Goal: Task Accomplishment & Management: Manage account settings

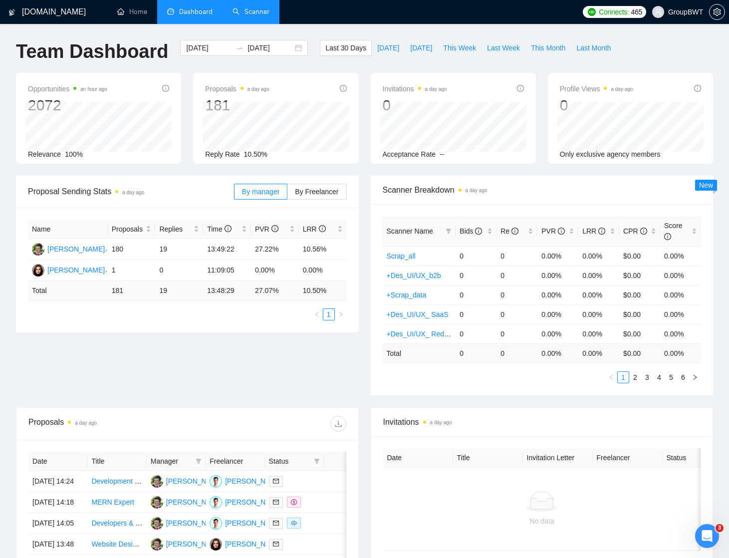
click at [252, 10] on link "Scanner" at bounding box center [251, 11] width 37 height 8
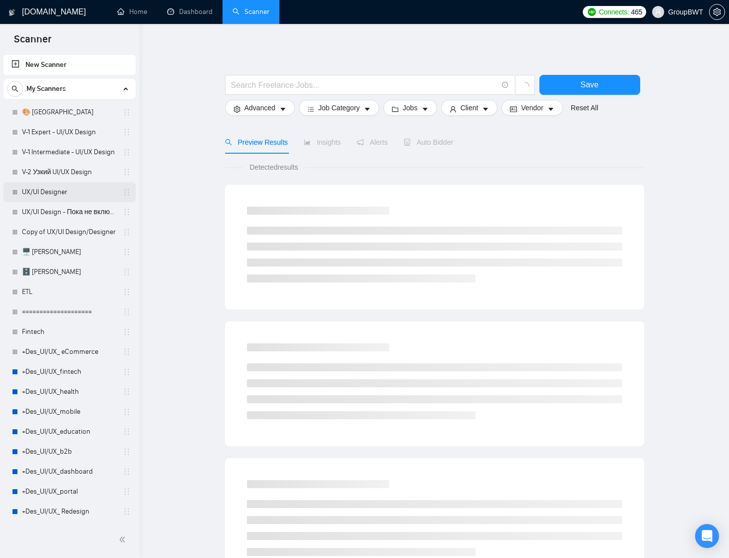
click at [56, 192] on link "UX/UI Designer" at bounding box center [69, 192] width 95 height 20
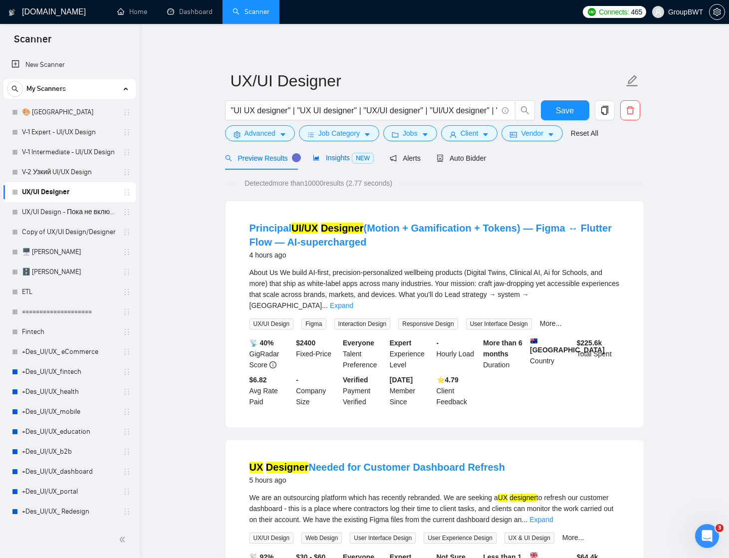
click at [342, 158] on span "Insights NEW" at bounding box center [343, 158] width 61 height 8
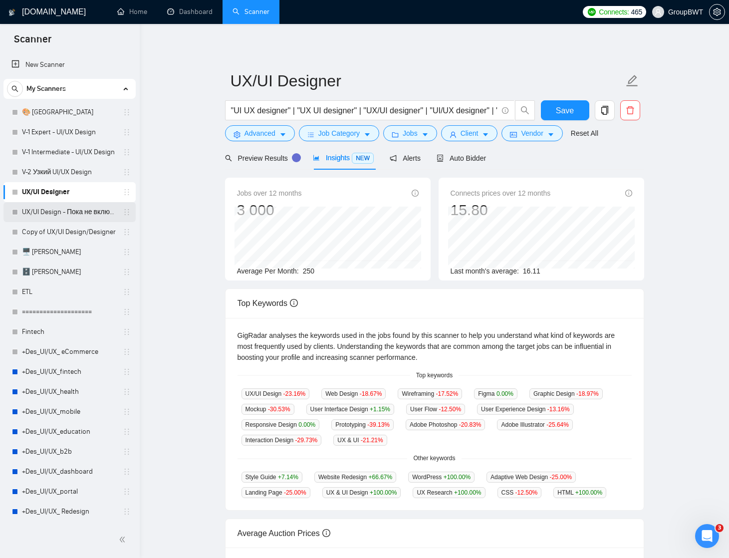
click at [51, 212] on link "UX/UI Design - Пока не включать" at bounding box center [69, 212] width 95 height 20
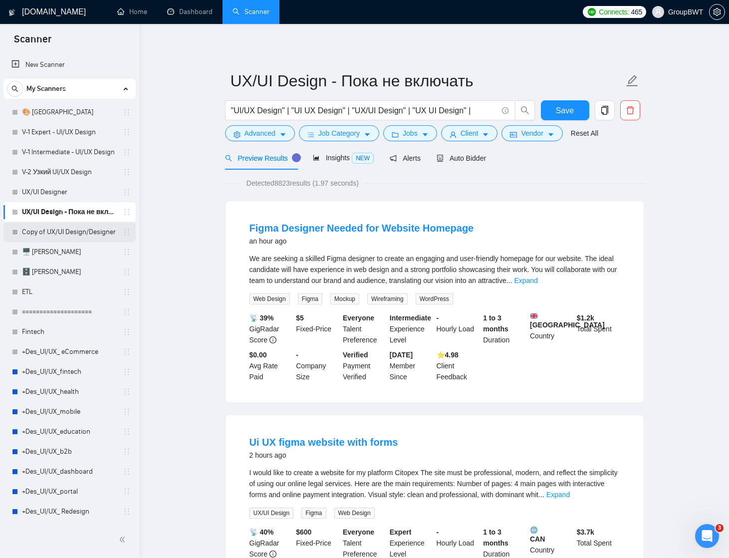
click at [51, 235] on link "Copy of UX/UI Design/Designer" at bounding box center [69, 232] width 95 height 20
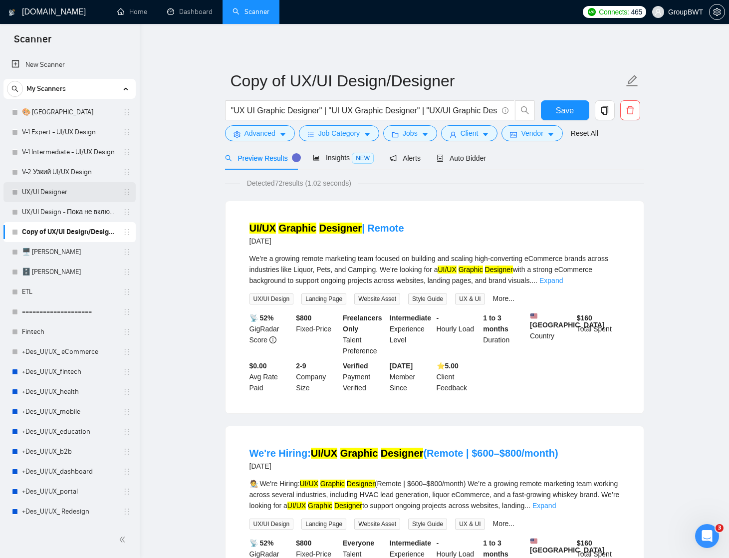
click at [51, 191] on link "UX/UI Designer" at bounding box center [69, 192] width 95 height 20
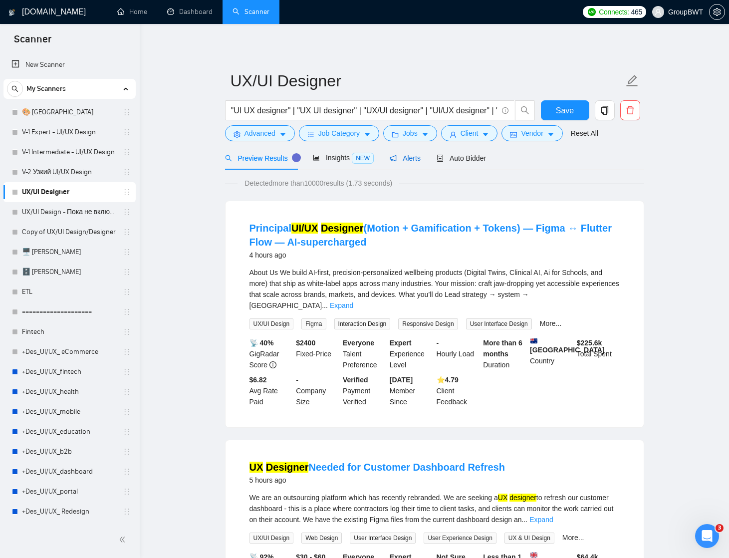
click at [412, 160] on span "Alerts" at bounding box center [405, 158] width 31 height 8
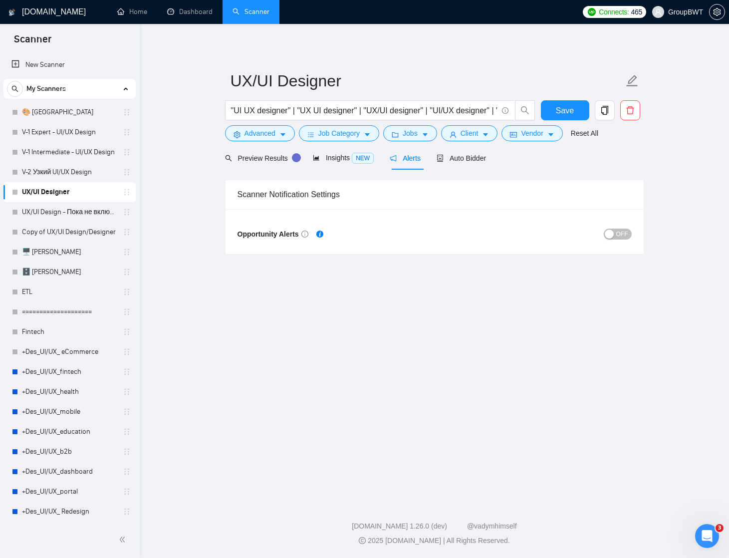
click at [611, 235] on div "button" at bounding box center [609, 234] width 9 height 9
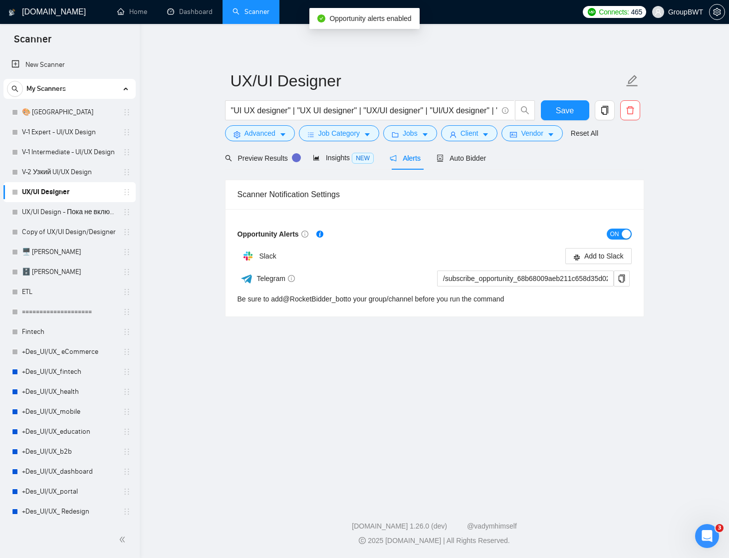
click at [623, 233] on div "button" at bounding box center [626, 234] width 9 height 9
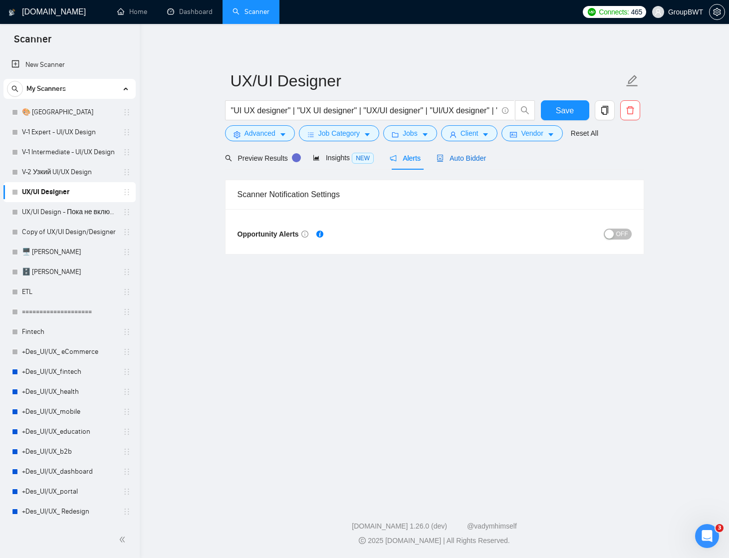
click at [470, 159] on span "Auto Bidder" at bounding box center [461, 158] width 49 height 8
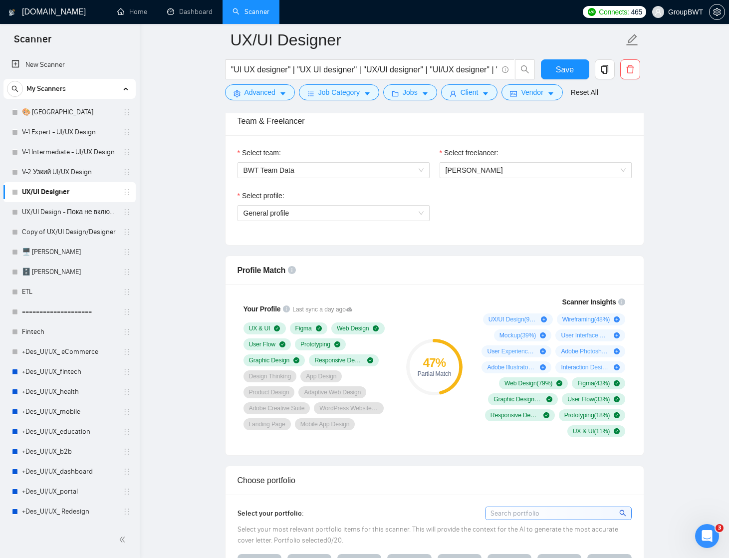
scroll to position [509, 0]
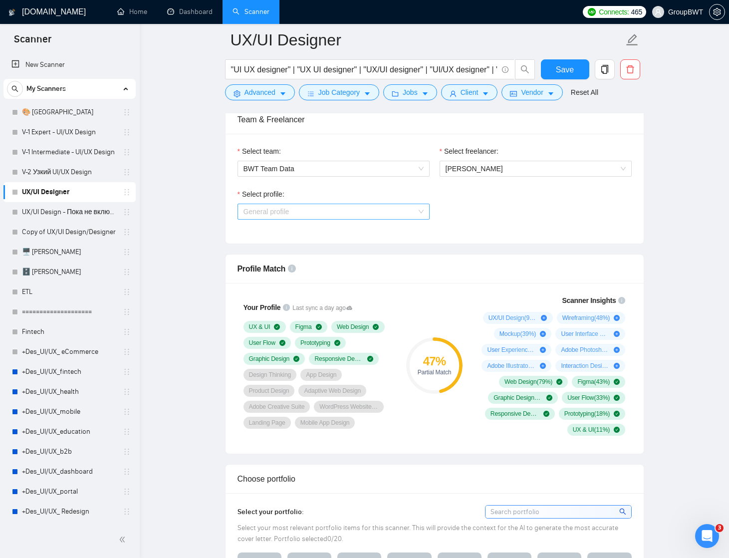
click at [419, 208] on span "General profile" at bounding box center [334, 211] width 180 height 15
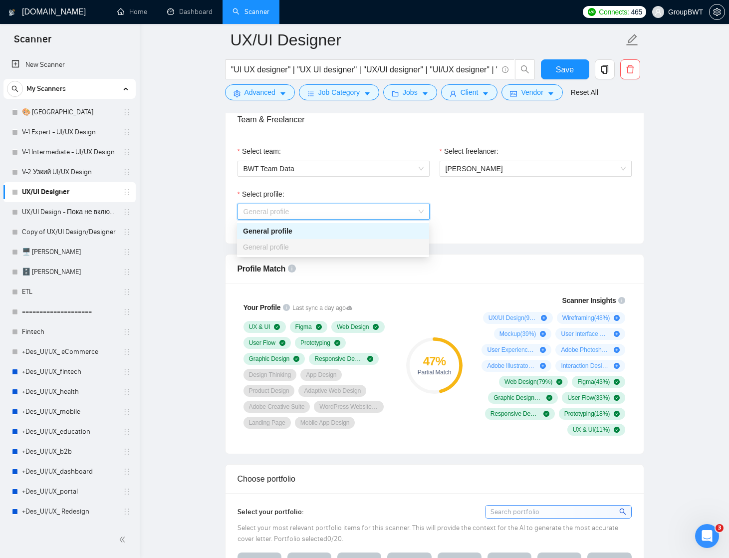
click at [436, 202] on div "Select profile: General profile" at bounding box center [435, 210] width 404 height 43
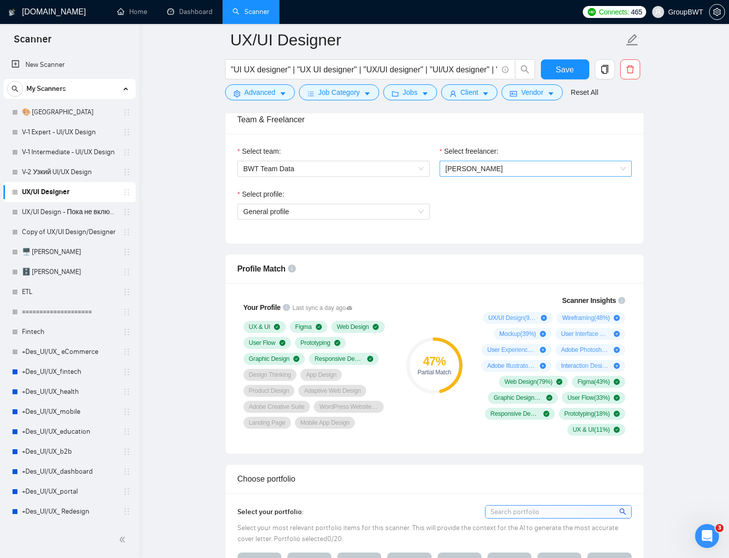
click at [456, 169] on span "[PERSON_NAME]" at bounding box center [474, 169] width 57 height 8
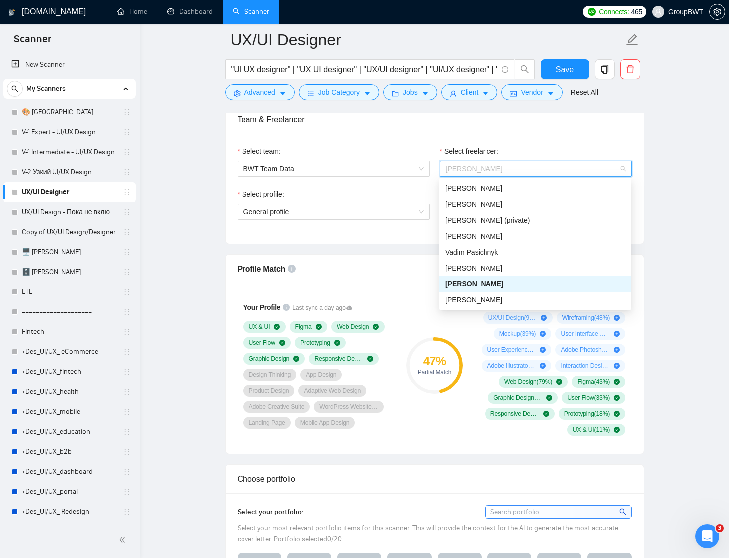
click at [464, 281] on span "[PERSON_NAME]" at bounding box center [474, 284] width 58 height 8
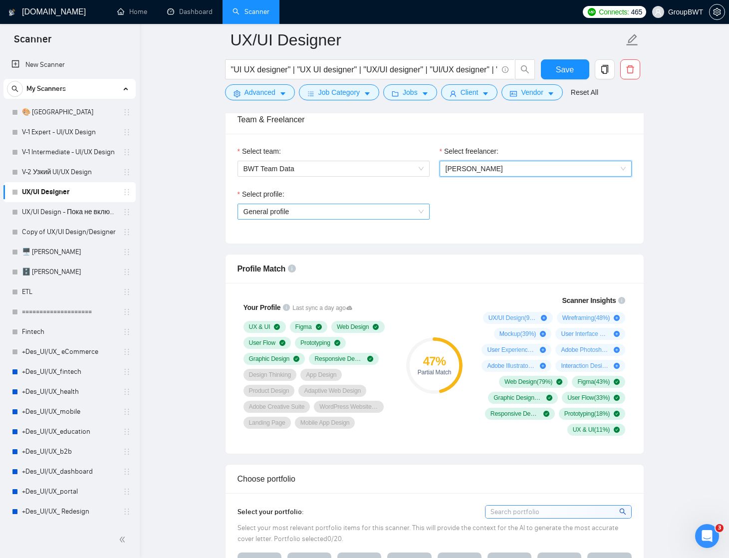
click at [415, 210] on span "General profile" at bounding box center [334, 211] width 180 height 15
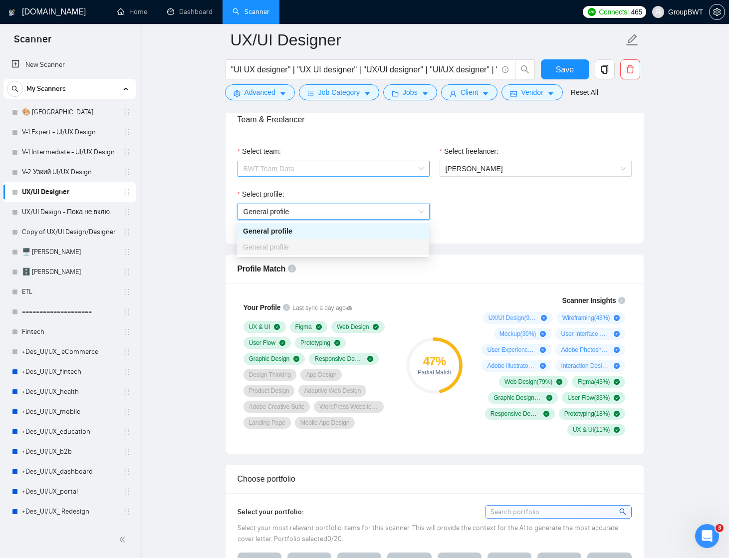
click at [418, 168] on span "BWT Team Data" at bounding box center [334, 168] width 180 height 15
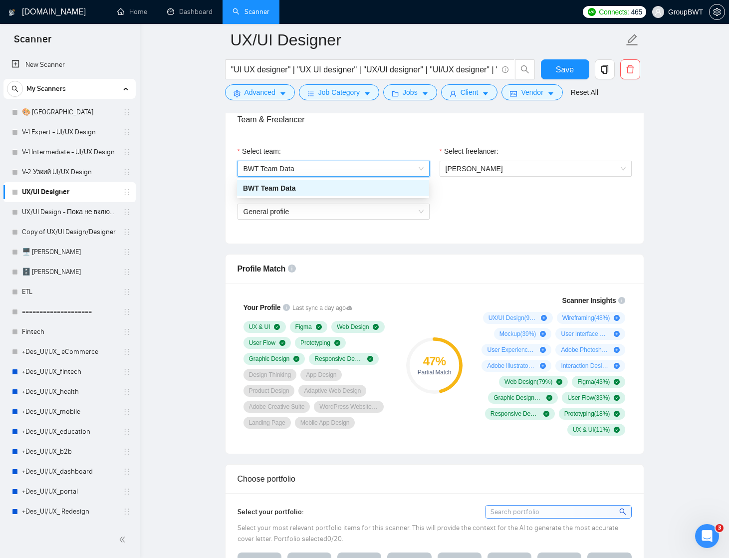
click at [421, 167] on span "BWT Team Data" at bounding box center [334, 168] width 180 height 15
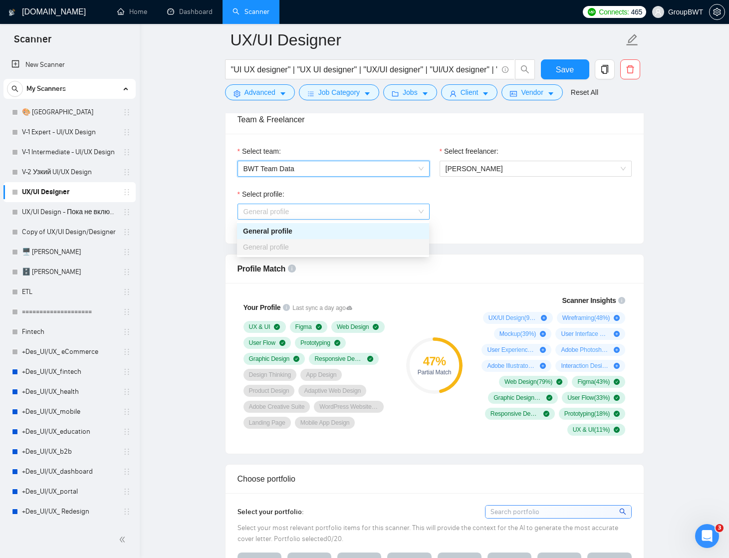
click at [422, 208] on span "General profile" at bounding box center [334, 211] width 180 height 15
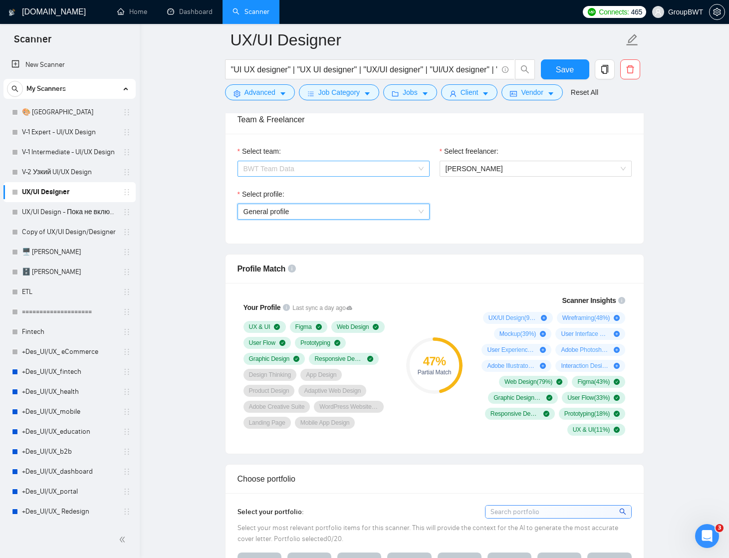
click at [423, 166] on span "BWT Team Data" at bounding box center [334, 168] width 180 height 15
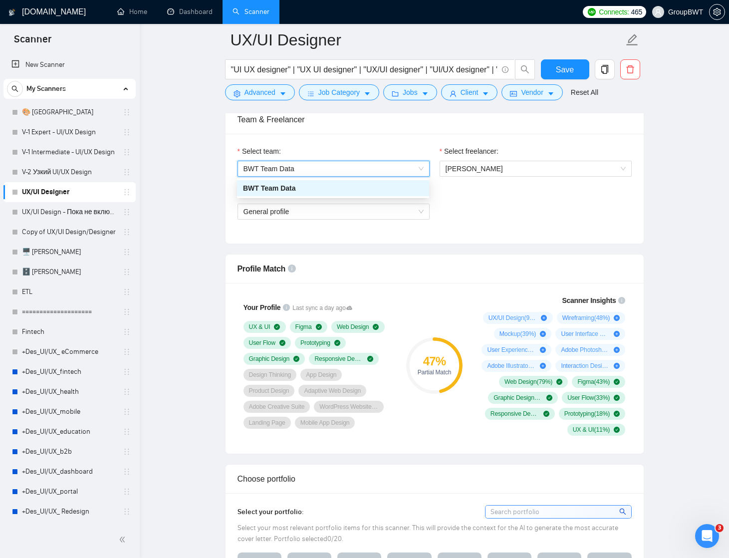
click at [423, 166] on span "BWT Team Data" at bounding box center [334, 168] width 180 height 15
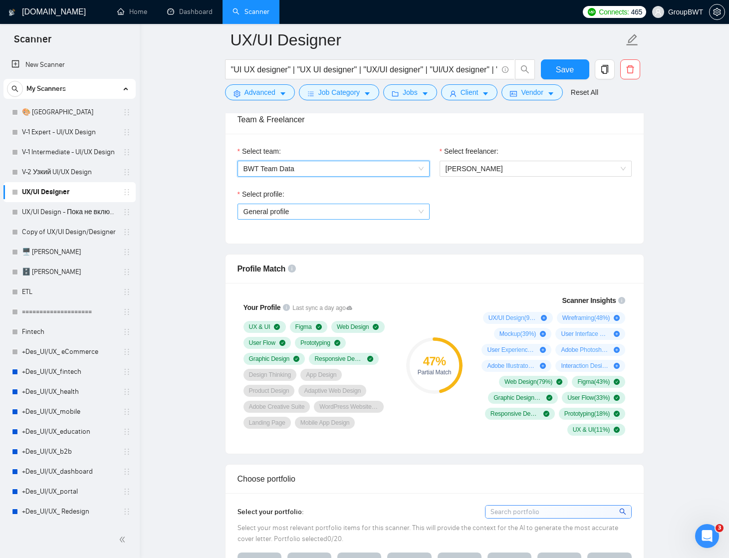
click at [423, 212] on span "General profile" at bounding box center [334, 211] width 180 height 15
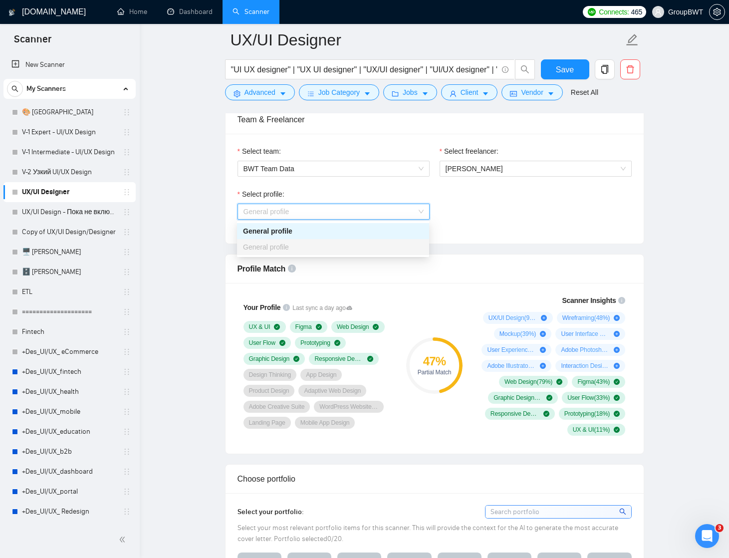
click at [423, 211] on span "General profile" at bounding box center [334, 211] width 180 height 15
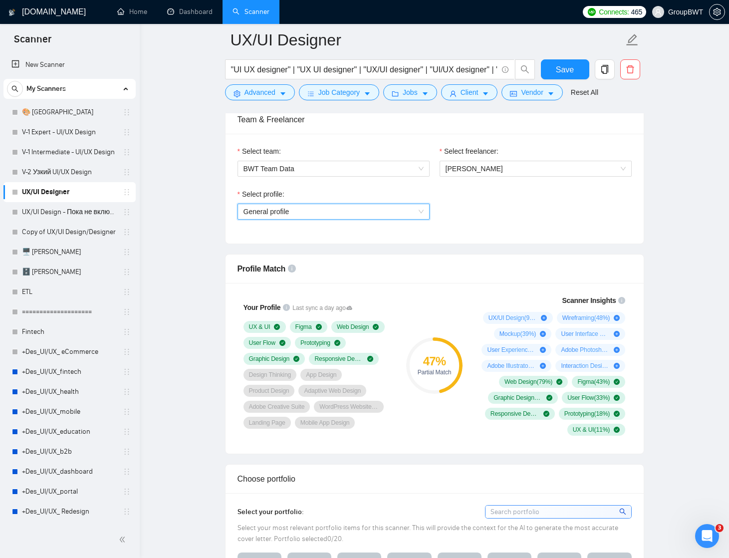
click at [544, 208] on div "Select profile: General profile General profile" at bounding box center [435, 210] width 404 height 43
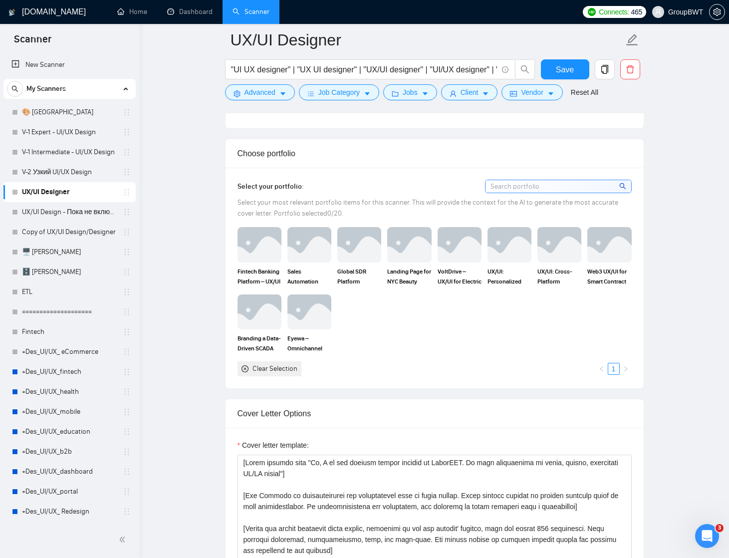
scroll to position [857, 0]
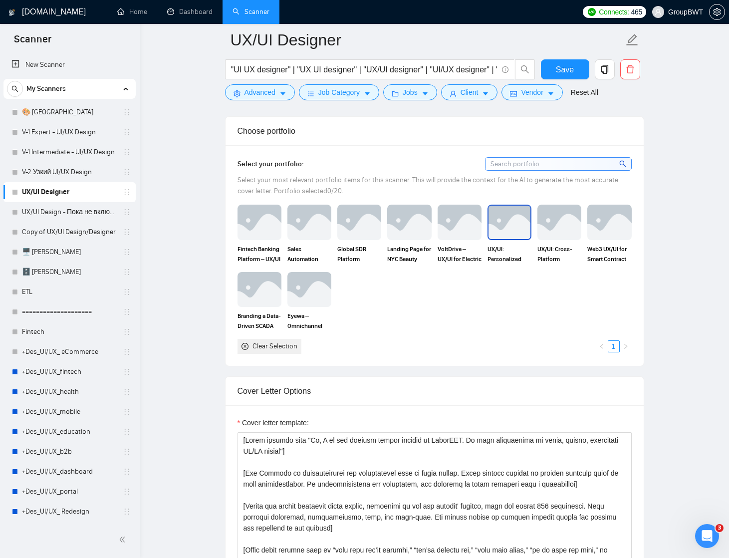
click at [508, 227] on img at bounding box center [510, 222] width 42 height 33
click at [508, 229] on rect at bounding box center [510, 222] width 16 height 16
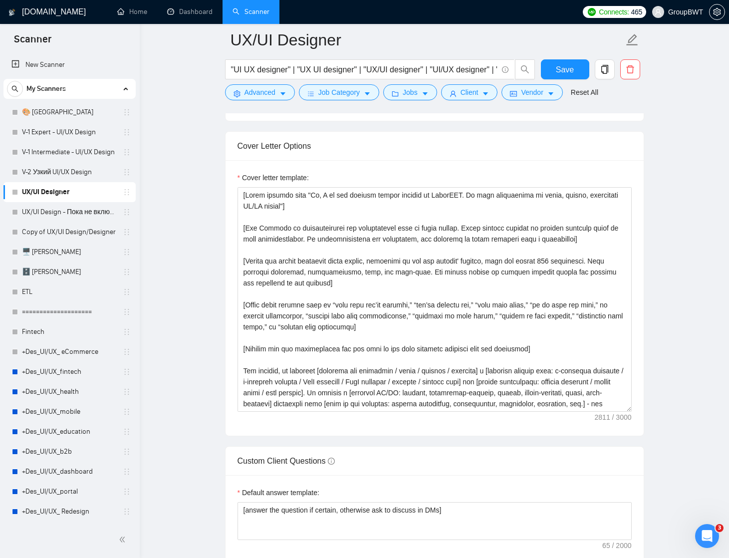
scroll to position [0, 0]
click at [38, 293] on link "ETL" at bounding box center [69, 292] width 95 height 20
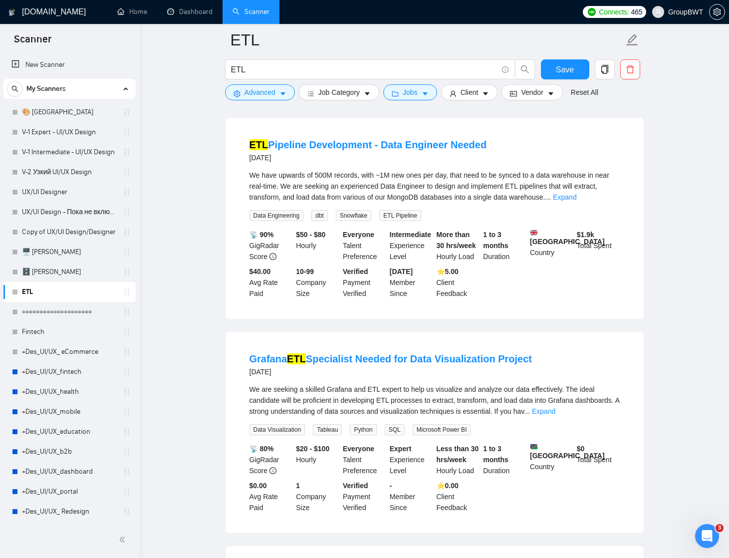
scroll to position [520, 0]
